Goal: Task Accomplishment & Management: Use online tool/utility

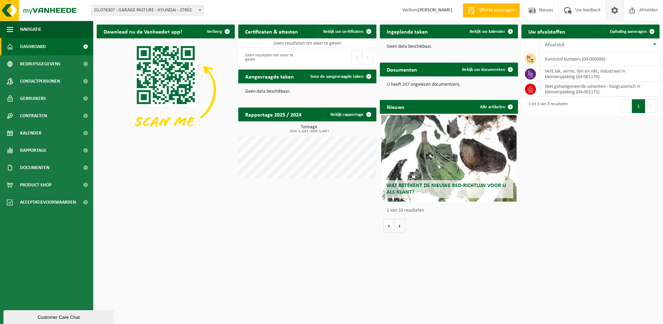
click at [615, 7] on span at bounding box center [615, 10] width 10 height 20
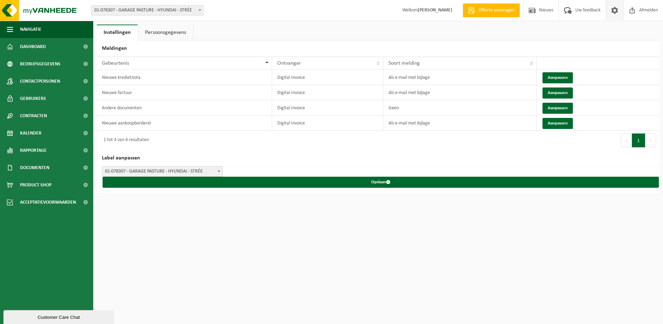
click at [561, 224] on html "Vestiging: 01-078307 - GARAGE PASTURE - HYUNDAI - STRÉE 01-078307 - GARAGE PAST…" at bounding box center [331, 162] width 663 height 324
click at [138, 256] on html "Vestiging: 01-078307 - GARAGE PASTURE - HYUNDAI - STRÉE 01-078307 - GARAGE PAST…" at bounding box center [331, 162] width 663 height 324
click at [437, 10] on strong "[PERSON_NAME]" at bounding box center [435, 10] width 35 height 5
click at [638, 8] on span "Afmelden" at bounding box center [649, 10] width 22 height 20
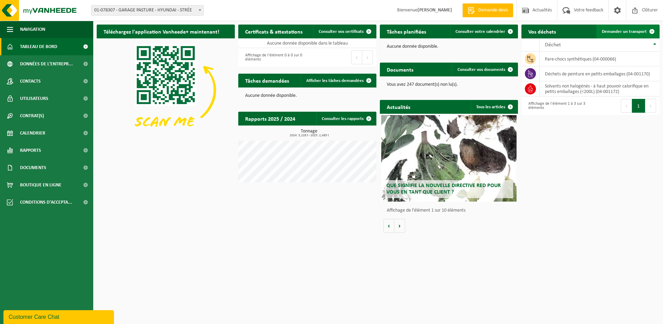
click at [641, 32] on span "Demander un transport" at bounding box center [624, 31] width 45 height 4
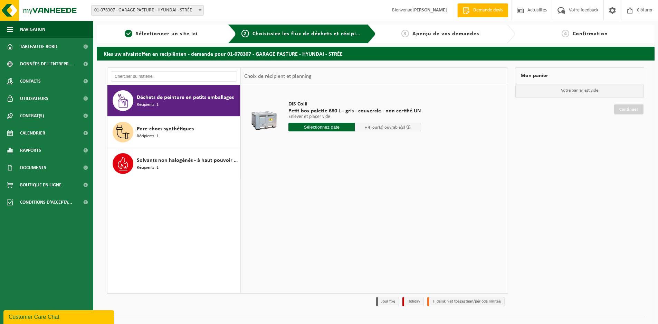
click at [312, 128] on input "text" at bounding box center [321, 127] width 66 height 9
click at [364, 143] on icon at bounding box center [366, 142] width 11 height 11
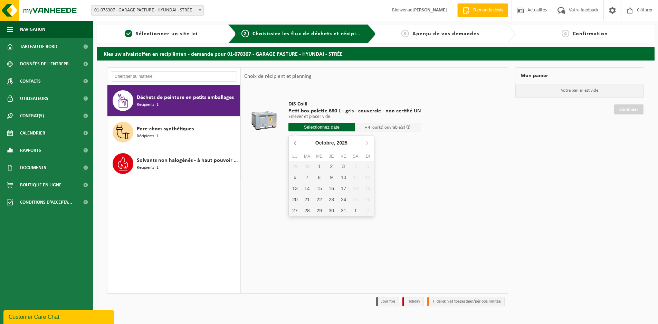
click at [293, 141] on icon at bounding box center [295, 142] width 11 height 11
click at [293, 210] on div "29" at bounding box center [295, 210] width 12 height 11
type input "à partir de 2025-09-29"
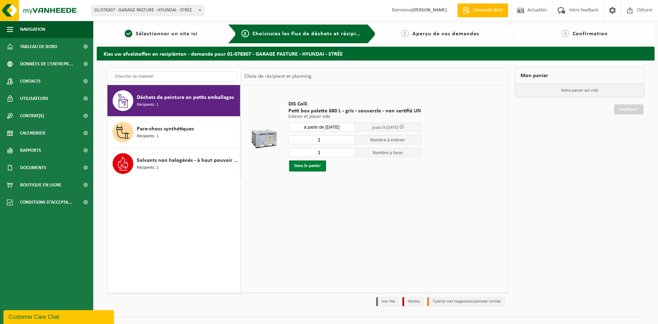
click at [318, 163] on button "Dans le panier" at bounding box center [307, 165] width 37 height 11
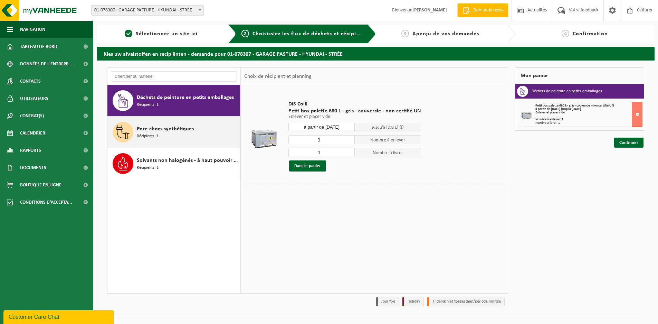
click at [202, 132] on div "Pare-chocs synthétiques Récipients: 1" at bounding box center [188, 132] width 102 height 21
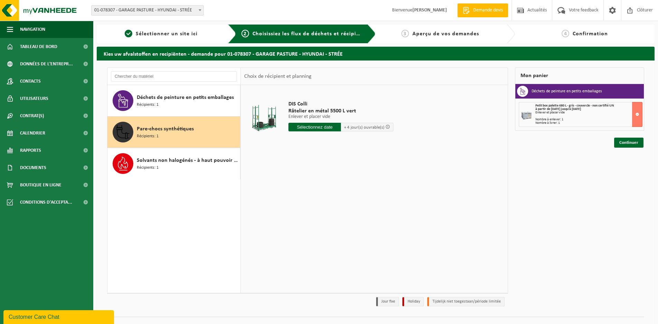
click at [323, 127] on input "text" at bounding box center [314, 127] width 52 height 9
click at [293, 210] on div "29" at bounding box center [295, 210] width 12 height 11
type input "à partir de 2025-09-29"
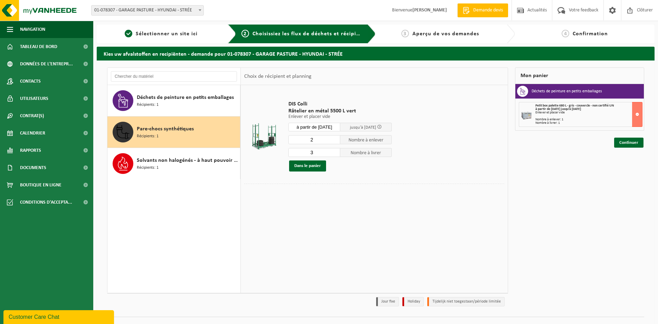
type input "2"
click at [334, 141] on input "2" at bounding box center [314, 139] width 52 height 9
type input "2"
click at [335, 153] on input "2" at bounding box center [314, 152] width 52 height 9
click at [315, 165] on button "Dans le panier" at bounding box center [307, 165] width 37 height 11
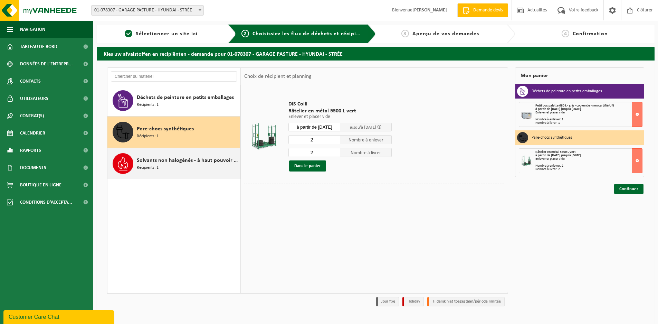
click at [159, 167] on div "Solvants non halogénés - à haut pouvoir calorifique en petits emballages (<200L…" at bounding box center [188, 163] width 102 height 21
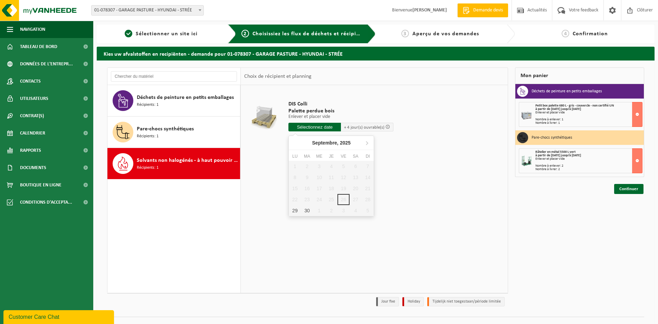
click at [315, 128] on input "text" at bounding box center [314, 127] width 52 height 9
click at [298, 208] on div "29" at bounding box center [295, 210] width 12 height 11
type input "à partir de 2025-09-29"
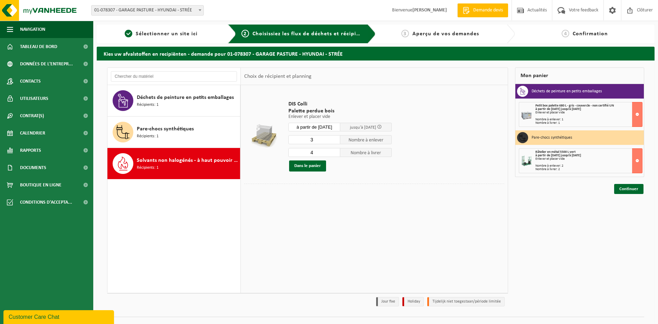
click at [334, 141] on input "3" at bounding box center [314, 139] width 52 height 9
click at [334, 141] on input "2" at bounding box center [314, 139] width 52 height 9
click at [334, 141] on input "1" at bounding box center [314, 139] width 52 height 9
click at [334, 141] on input "0" at bounding box center [314, 139] width 52 height 9
type input "1"
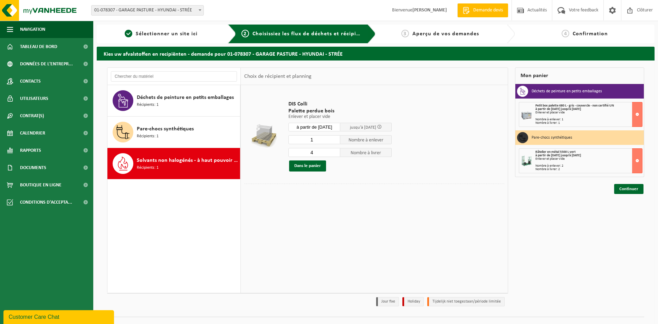
click at [335, 138] on input "1" at bounding box center [314, 139] width 52 height 9
click at [335, 153] on input "3" at bounding box center [314, 152] width 52 height 9
click at [335, 153] on input "2" at bounding box center [314, 152] width 52 height 9
type input "1"
click at [335, 153] on input "1" at bounding box center [314, 152] width 52 height 9
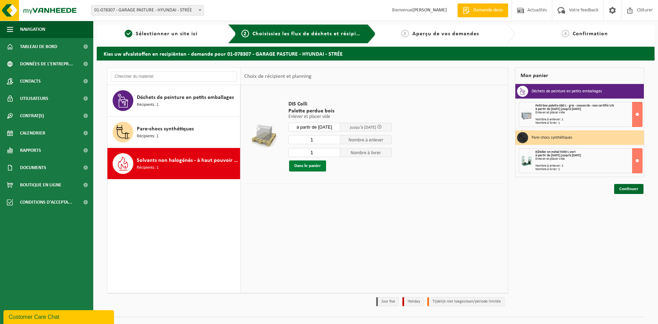
click at [312, 166] on button "Dans le panier" at bounding box center [307, 165] width 37 height 11
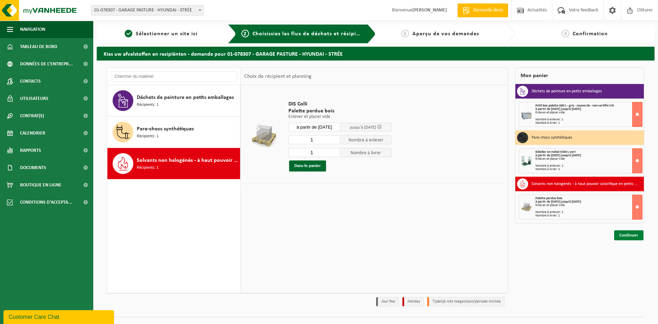
click at [625, 234] on link "Continuer" at bounding box center [628, 235] width 29 height 10
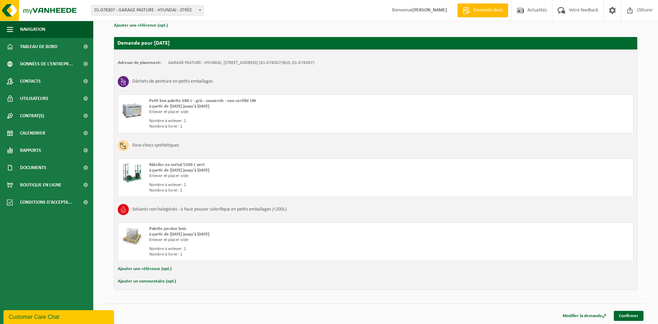
scroll to position [106, 0]
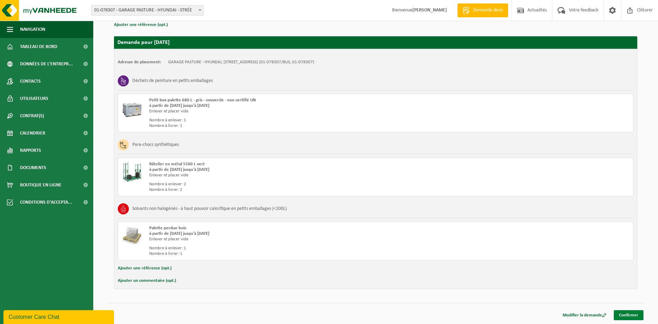
click at [630, 313] on link "Confirmer" at bounding box center [629, 315] width 30 height 10
